Goal: Navigation & Orientation: Understand site structure

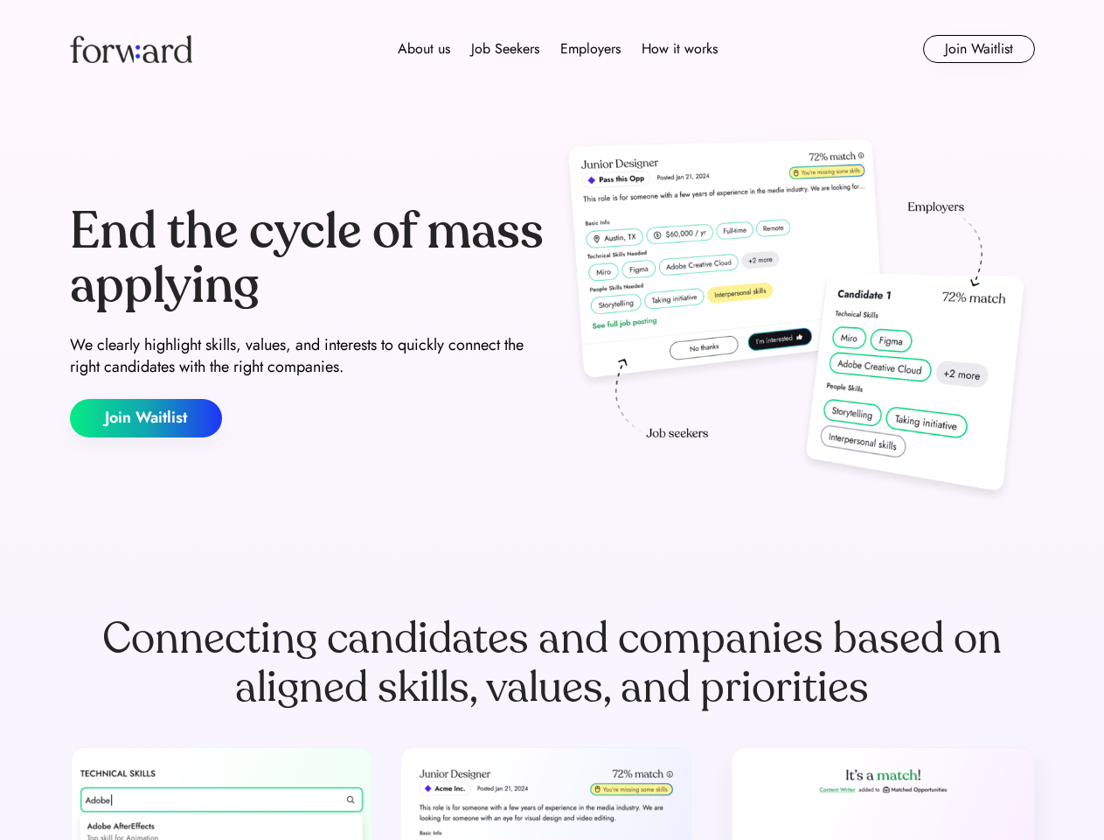
click at [552, 420] on div "End the cycle of mass applying We clearly highlight skills, values, and interes…" at bounding box center [552, 321] width 965 height 376
click at [553, 49] on div "About us Job Seekers Employers How it works" at bounding box center [557, 48] width 689 height 21
click at [131, 49] on img at bounding box center [131, 49] width 122 height 28
click at [558, 49] on div "About us Job Seekers Employers How it works" at bounding box center [557, 48] width 689 height 21
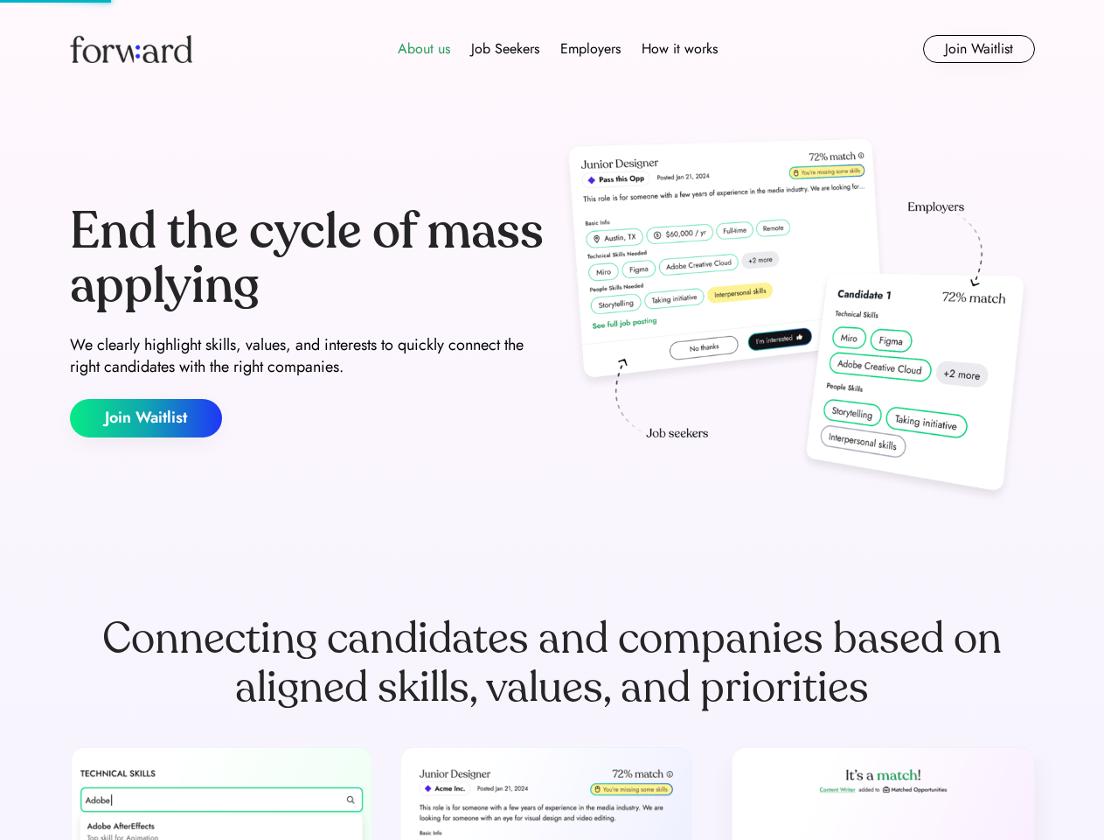
click at [424, 49] on div "About us" at bounding box center [424, 48] width 52 height 21
click at [505, 49] on div "Job Seekers" at bounding box center [505, 48] width 68 height 21
click at [590, 49] on div "Employers" at bounding box center [591, 48] width 60 height 21
click at [679, 49] on div "How it works" at bounding box center [680, 48] width 76 height 21
click at [979, 49] on button "Join Waitlist" at bounding box center [979, 49] width 112 height 28
